Goal: Check status: Check status

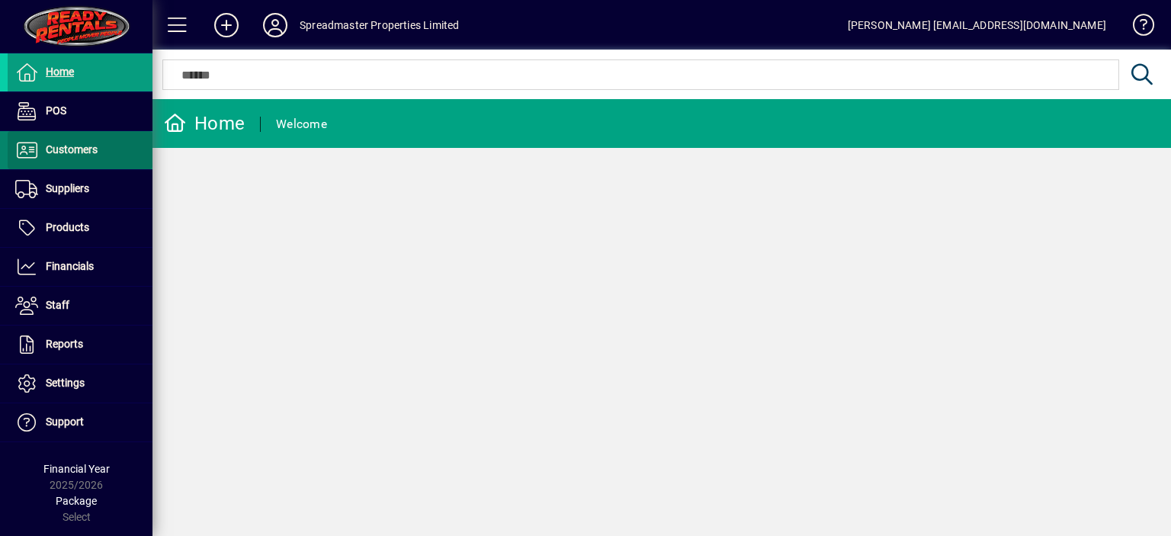
click at [61, 149] on span "Customers" at bounding box center [72, 149] width 52 height 12
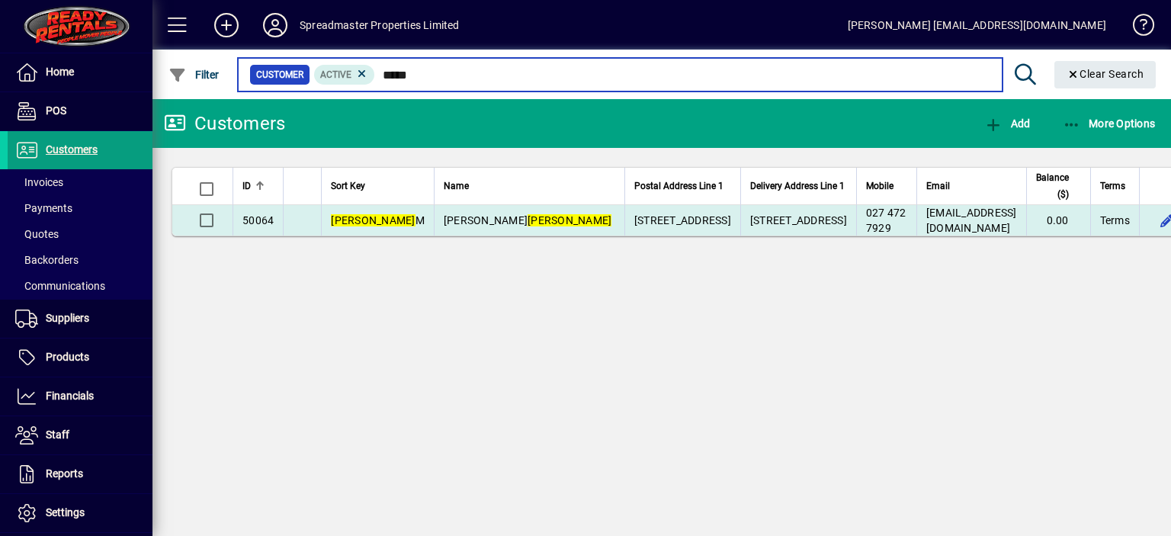
type input "*****"
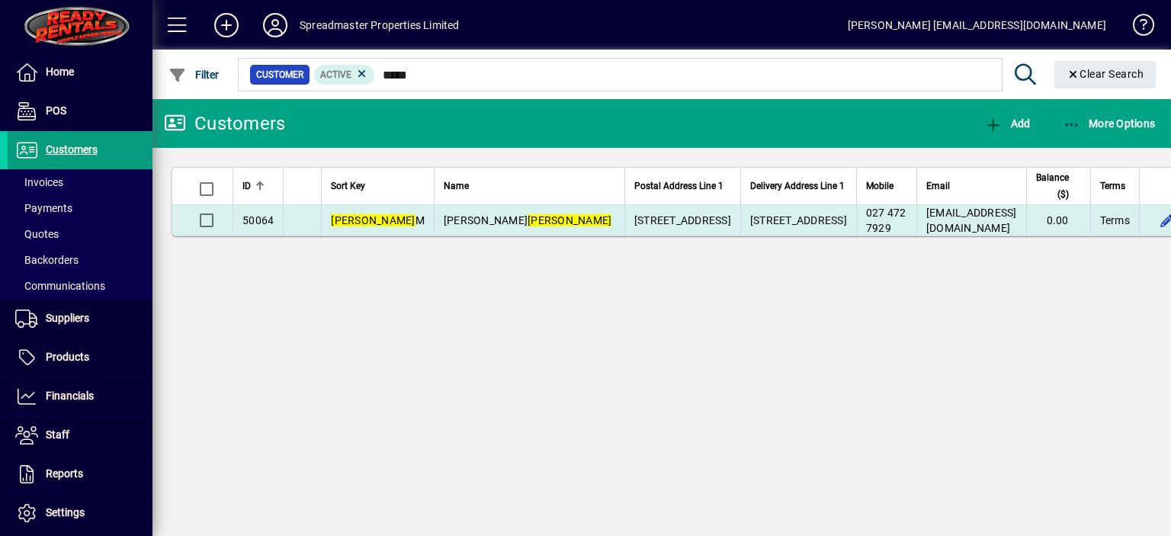
click at [528, 226] on em "[PERSON_NAME]" at bounding box center [570, 220] width 84 height 12
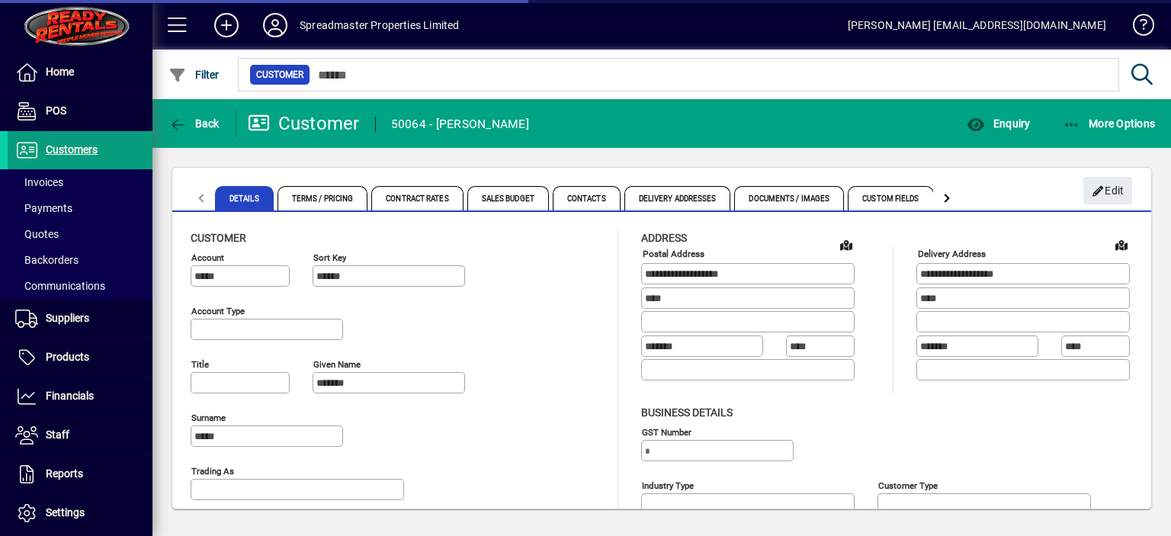
type input "**********"
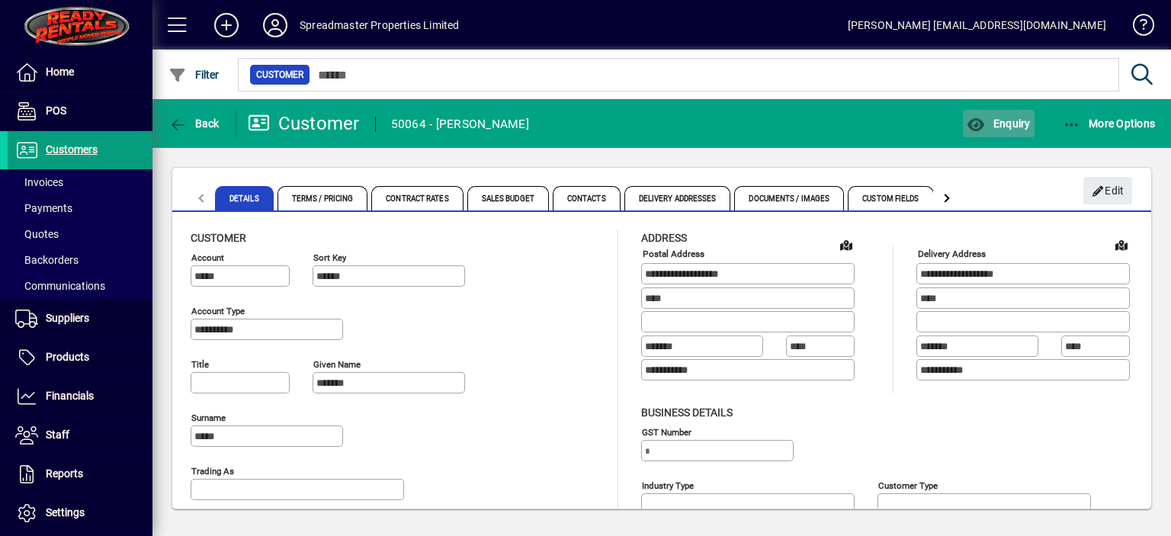
click at [1013, 121] on span "Enquiry" at bounding box center [998, 123] width 63 height 12
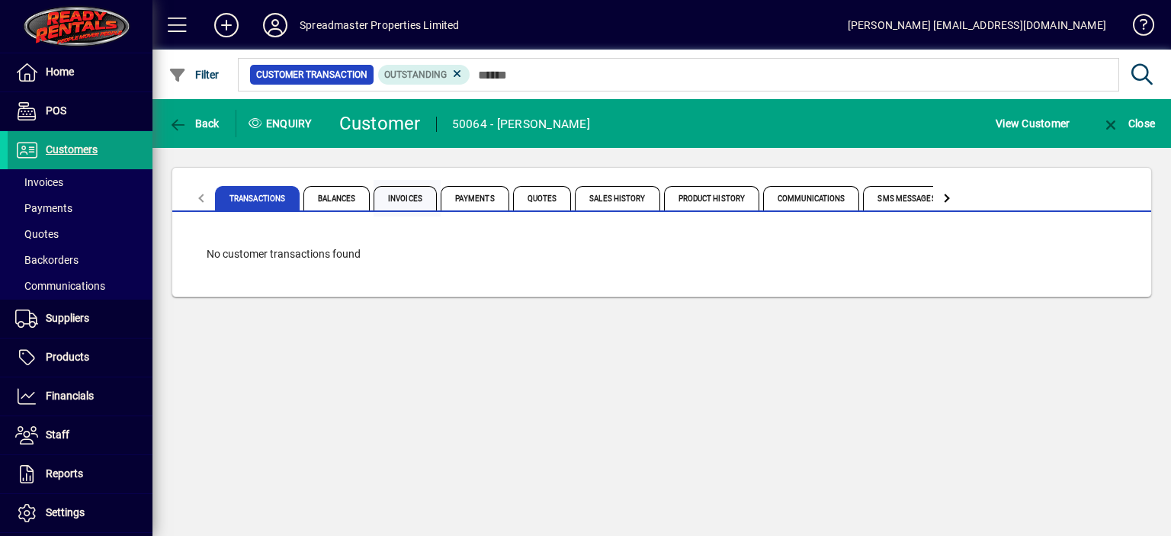
click at [409, 200] on span "Invoices" at bounding box center [405, 198] width 63 height 24
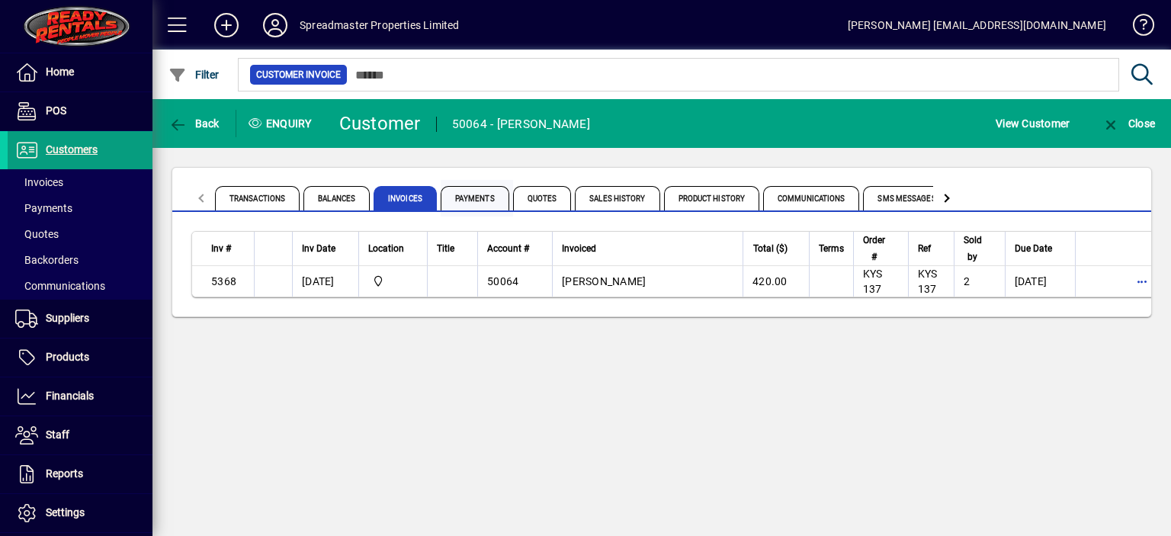
click at [473, 195] on span "Payments" at bounding box center [475, 198] width 69 height 24
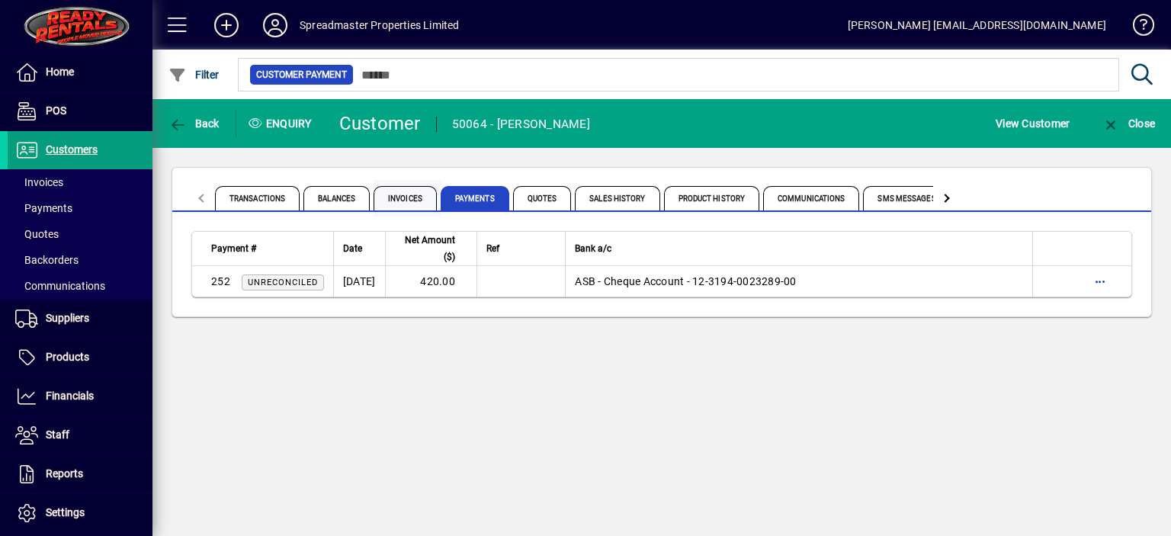
click at [408, 196] on span "Invoices" at bounding box center [405, 198] width 63 height 24
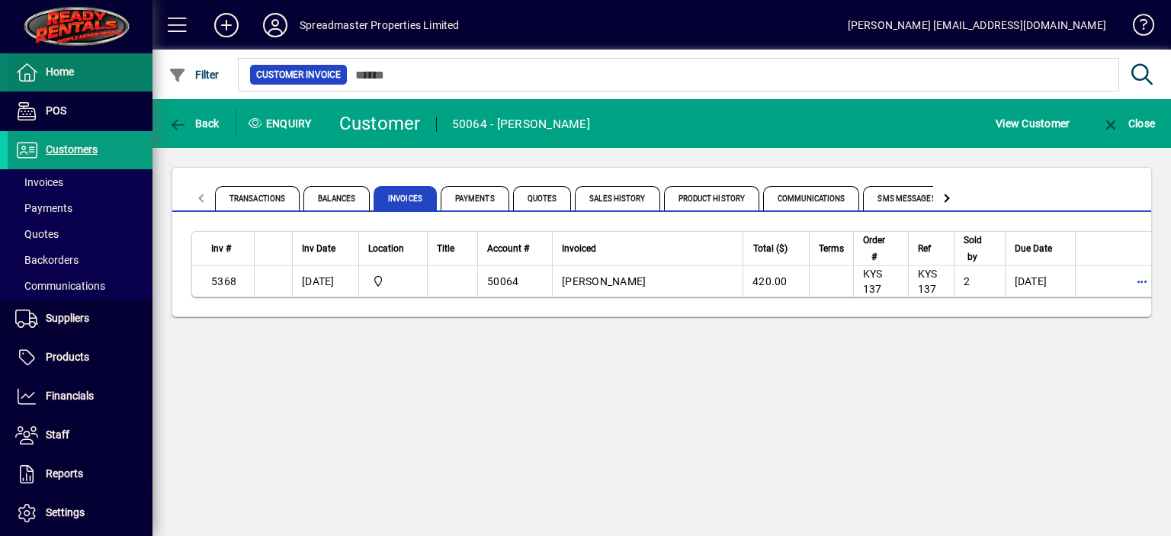
click at [64, 72] on span "Home" at bounding box center [60, 72] width 28 height 12
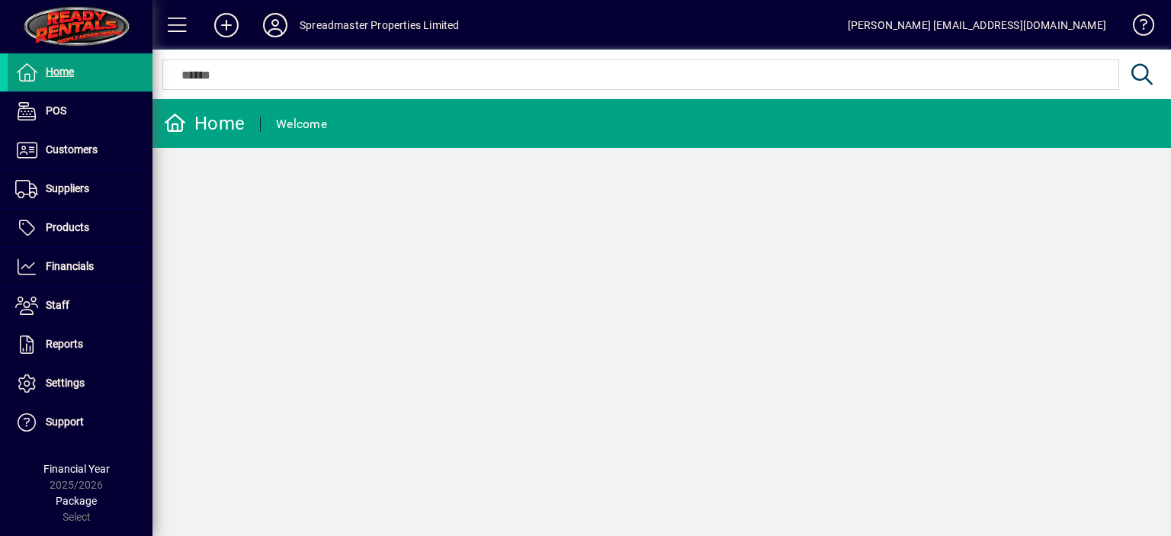
click at [274, 19] on icon at bounding box center [275, 25] width 30 height 24
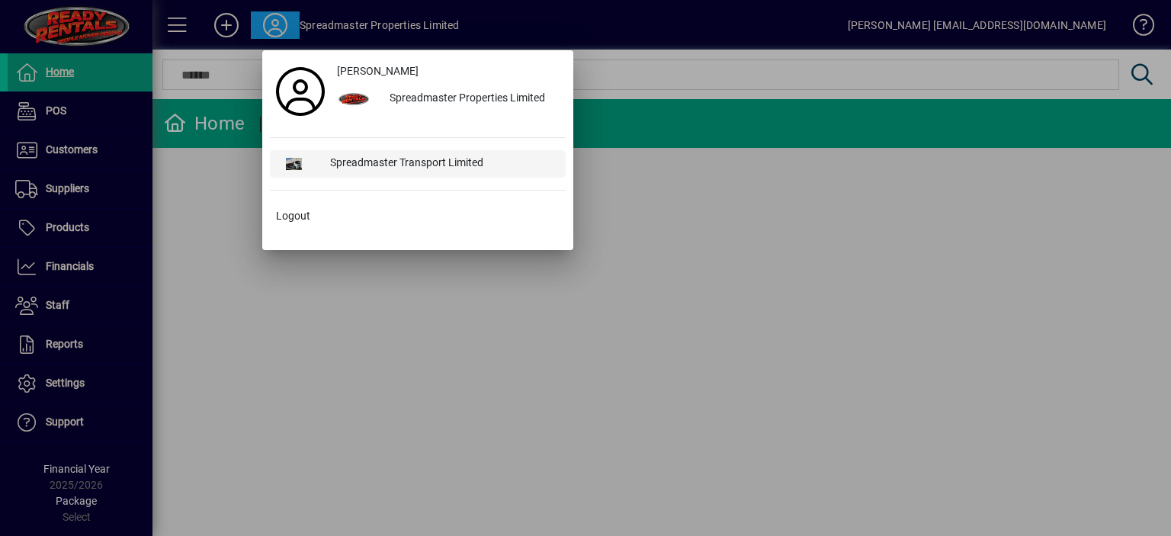
click at [366, 165] on div "Spreadmaster Transport Limited" at bounding box center [442, 163] width 248 height 27
